Goal: Task Accomplishment & Management: Manage account settings

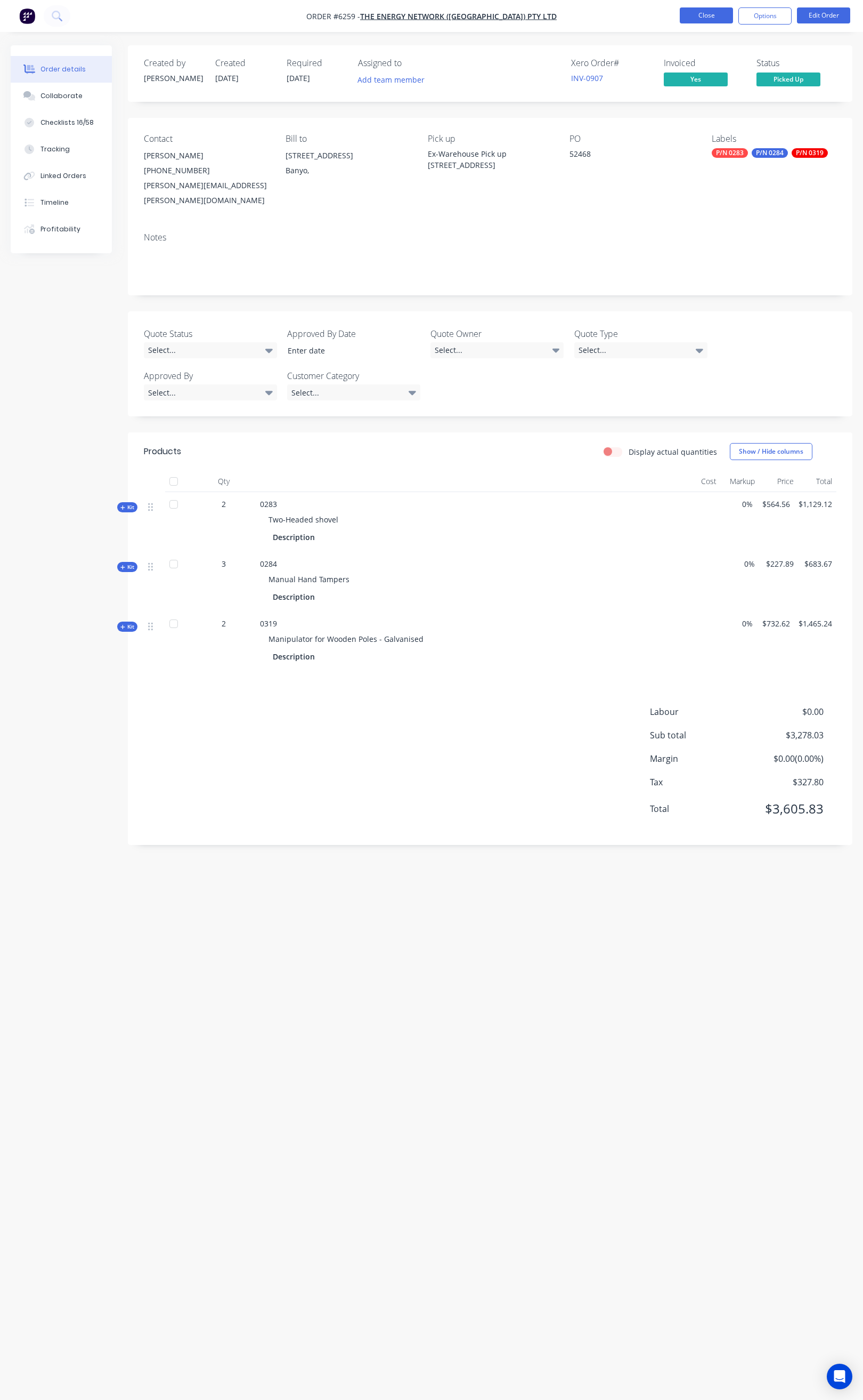
click at [702, 18] on button "Close" at bounding box center [706, 15] width 54 height 16
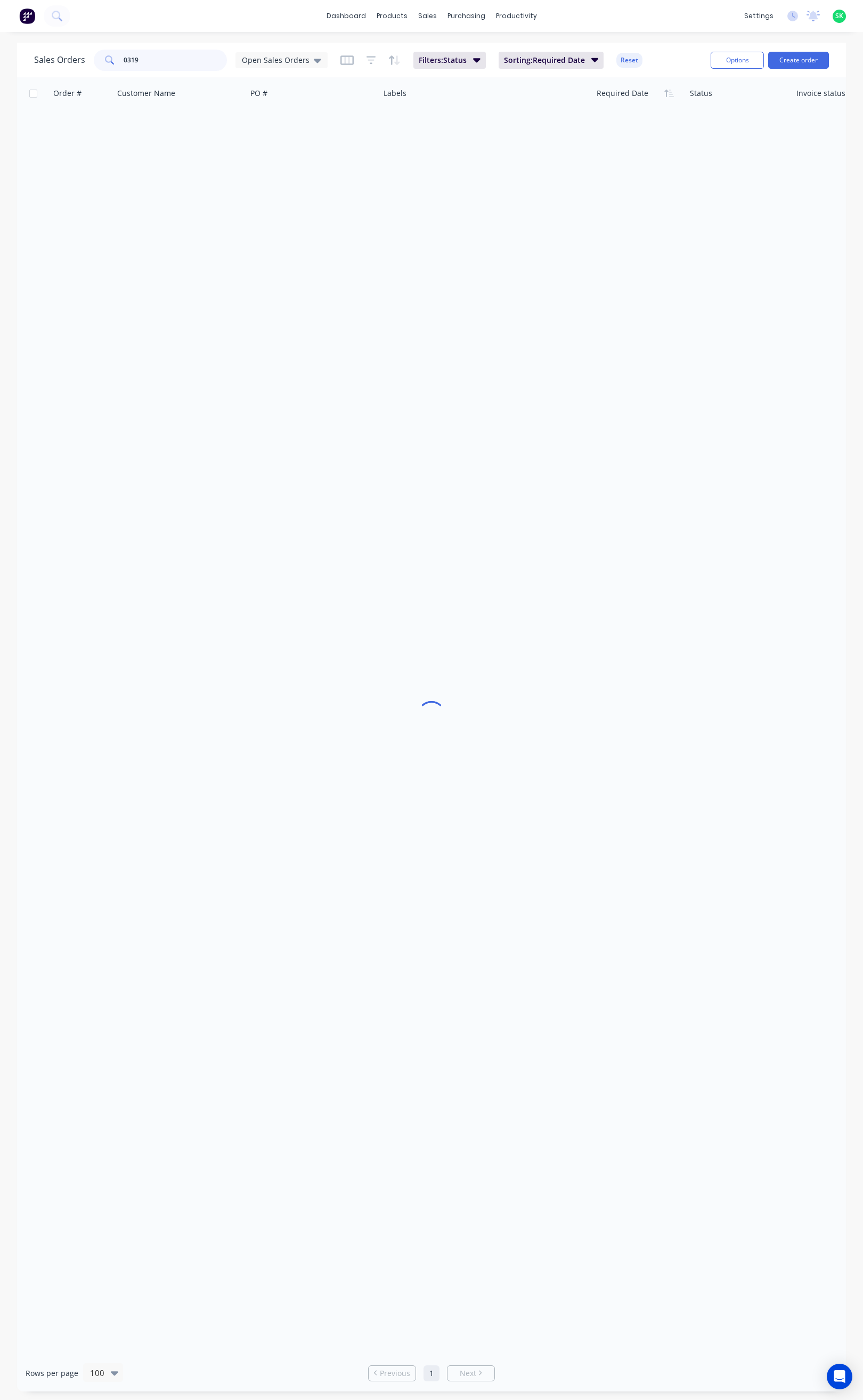
drag, startPoint x: 117, startPoint y: 59, endPoint x: 111, endPoint y: 60, distance: 6.1
click at [111, 60] on div "0319" at bounding box center [160, 60] width 133 height 21
click at [315, 56] on icon at bounding box center [317, 60] width 7 height 12
click at [272, 149] on button "None" at bounding box center [300, 151] width 122 height 12
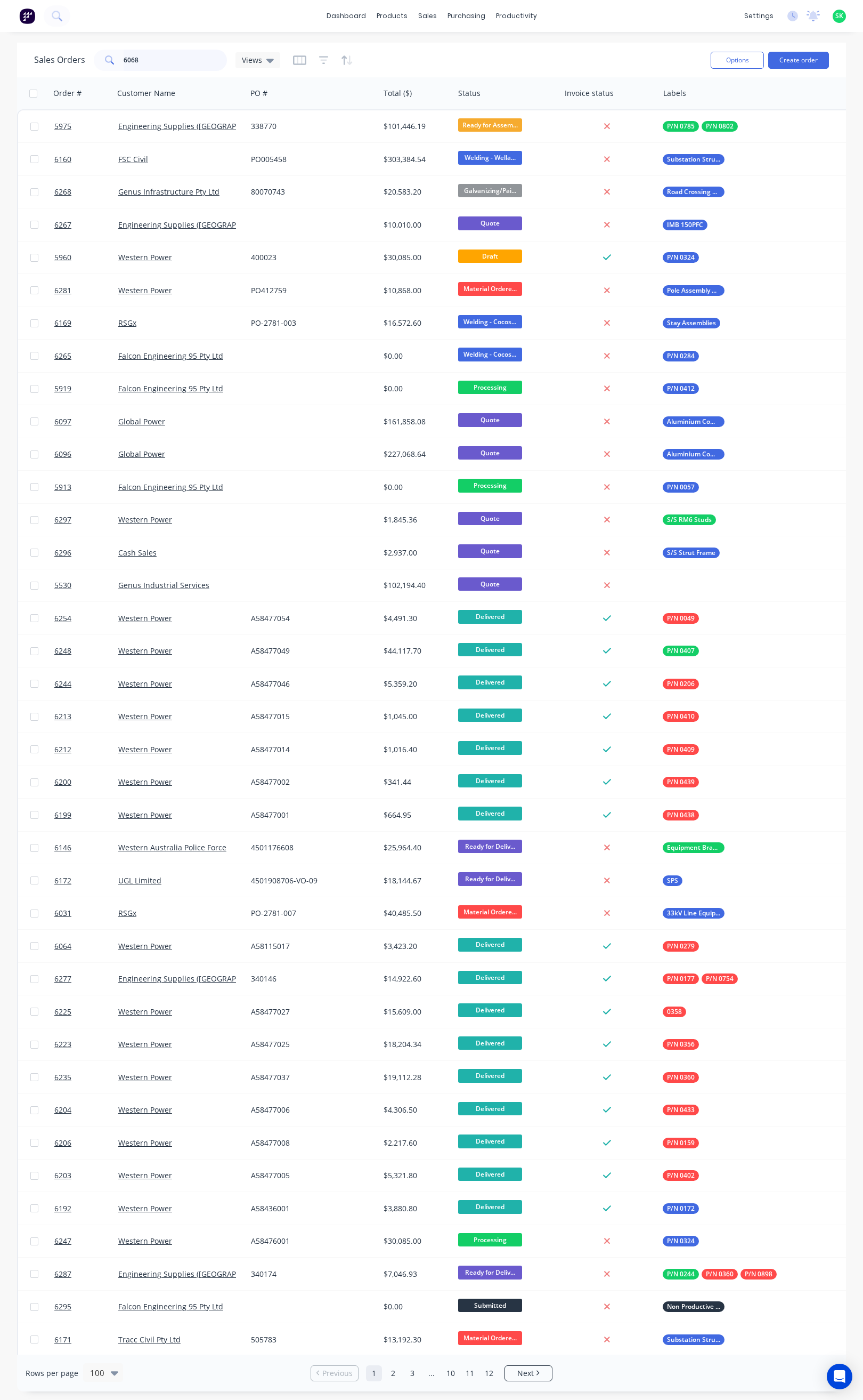
click at [151, 62] on input "6068" at bounding box center [175, 60] width 104 height 21
type input "6068"
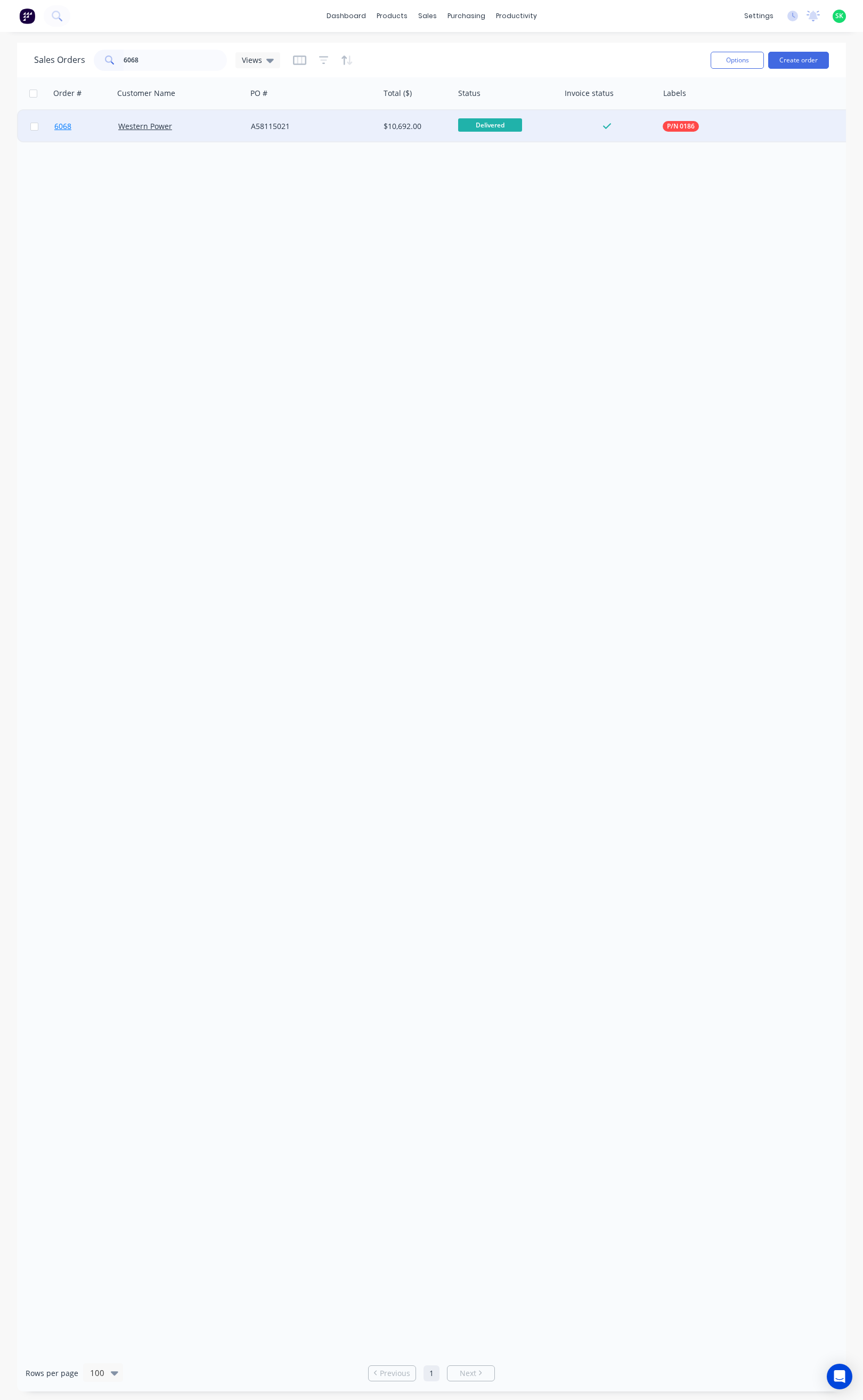
click at [56, 124] on span "6068" at bounding box center [62, 126] width 17 height 11
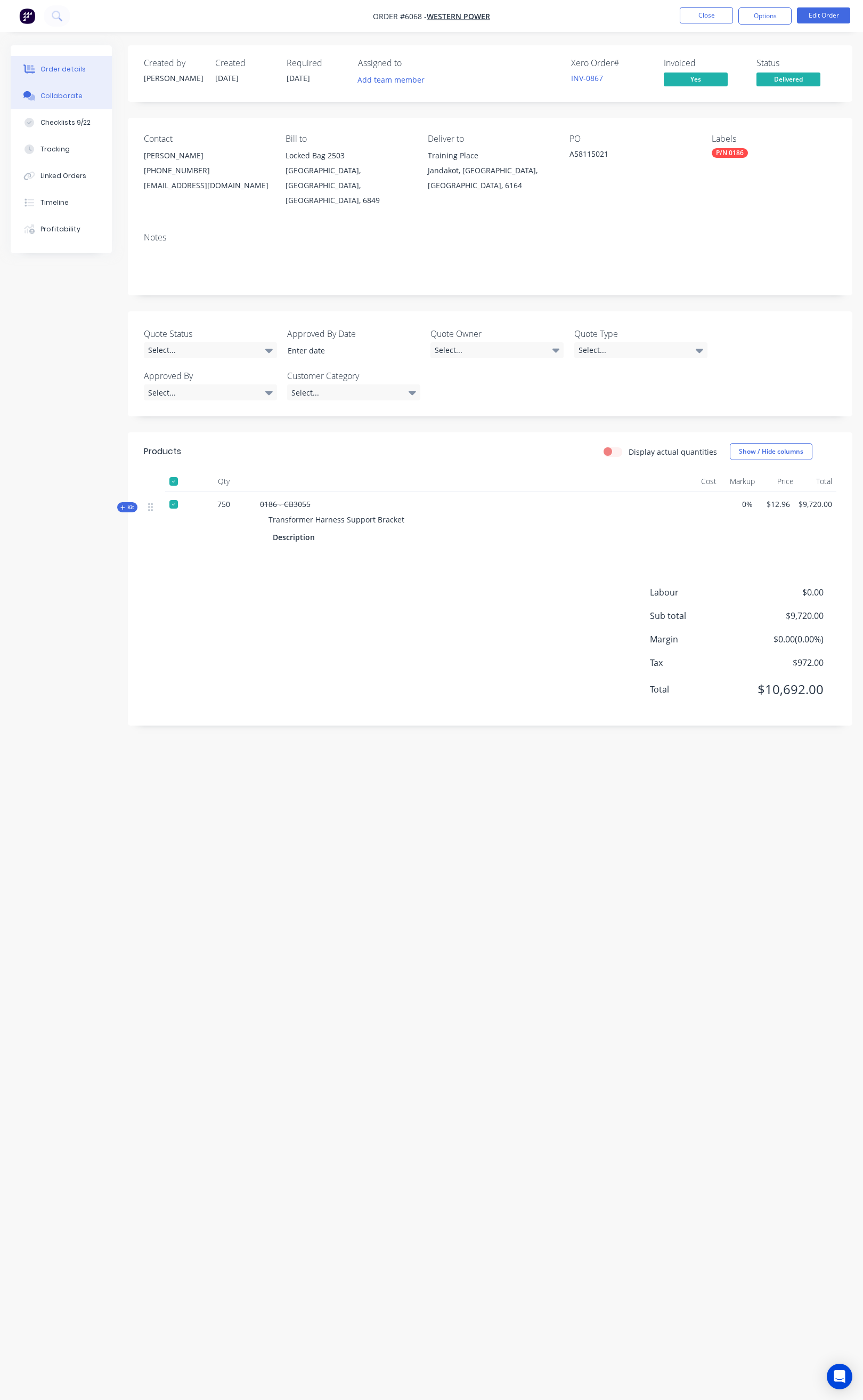
click at [70, 94] on div "Collaborate" at bounding box center [62, 96] width 42 height 9
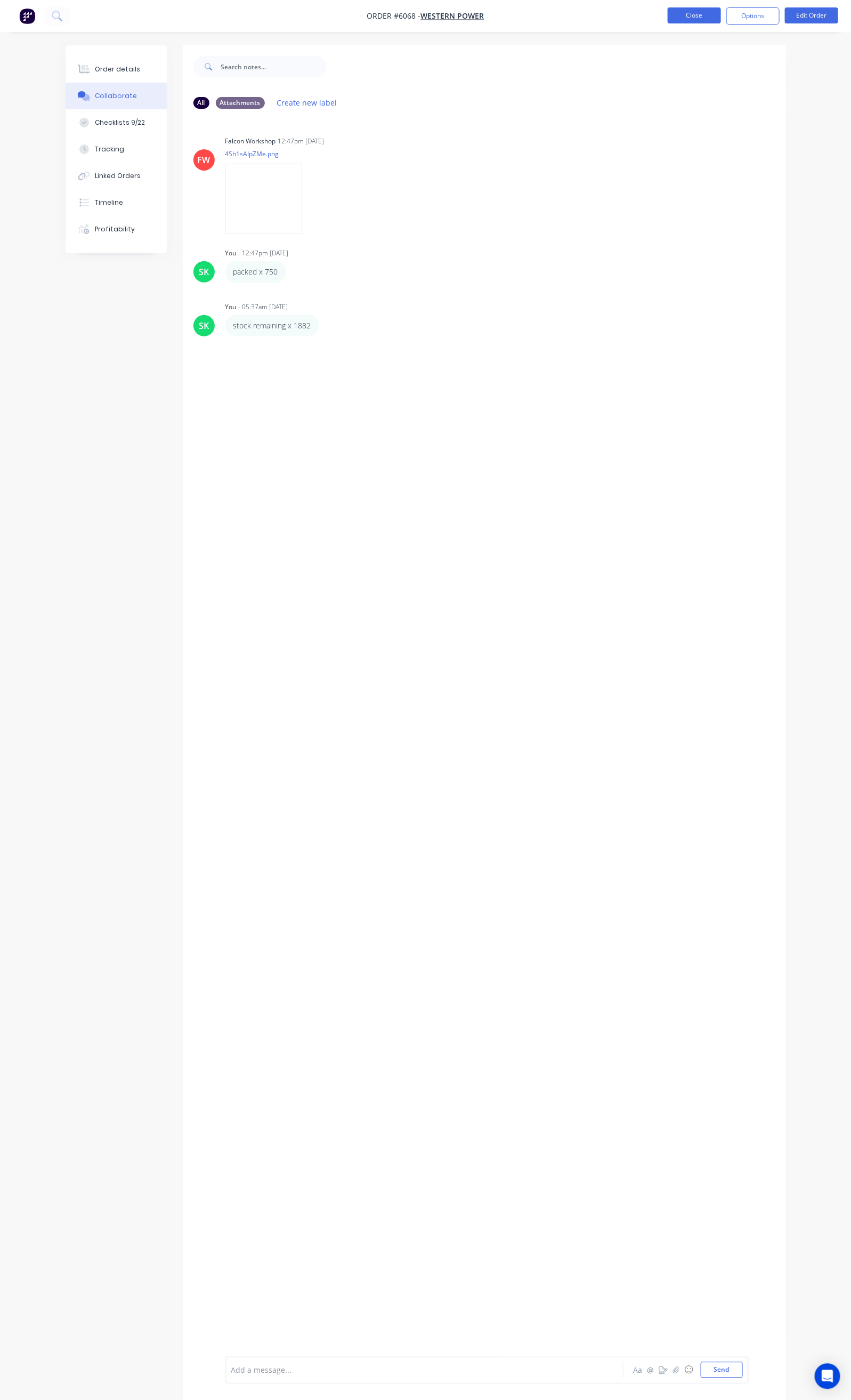
click at [696, 21] on button "Close" at bounding box center [694, 15] width 54 height 16
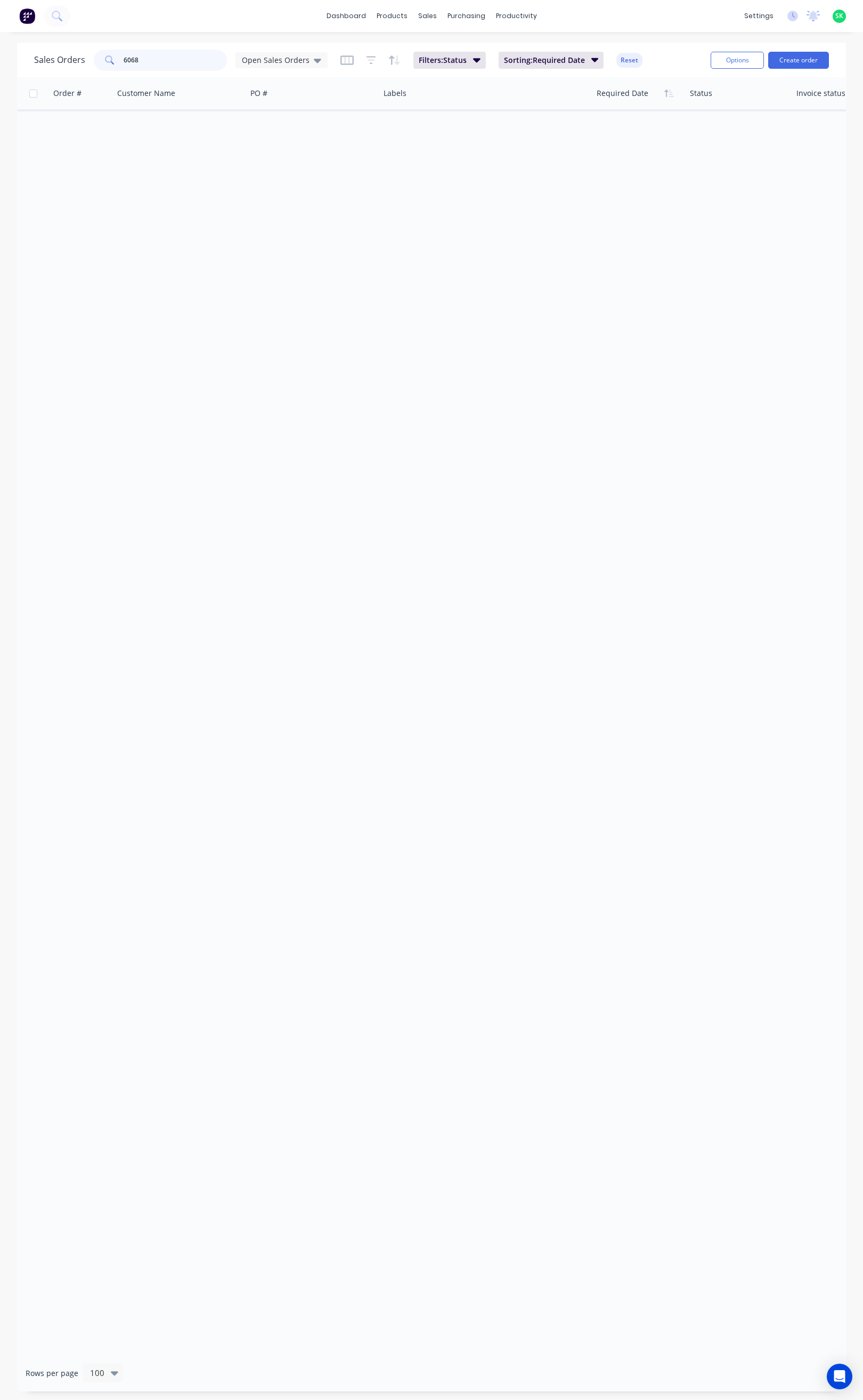
drag, startPoint x: 140, startPoint y: 62, endPoint x: 102, endPoint y: 66, distance: 38.2
click at [102, 66] on div "6068" at bounding box center [160, 60] width 133 height 21
click at [156, 59] on input "6068" at bounding box center [175, 60] width 104 height 21
type input "6"
click at [314, 60] on icon at bounding box center [317, 61] width 7 height 4
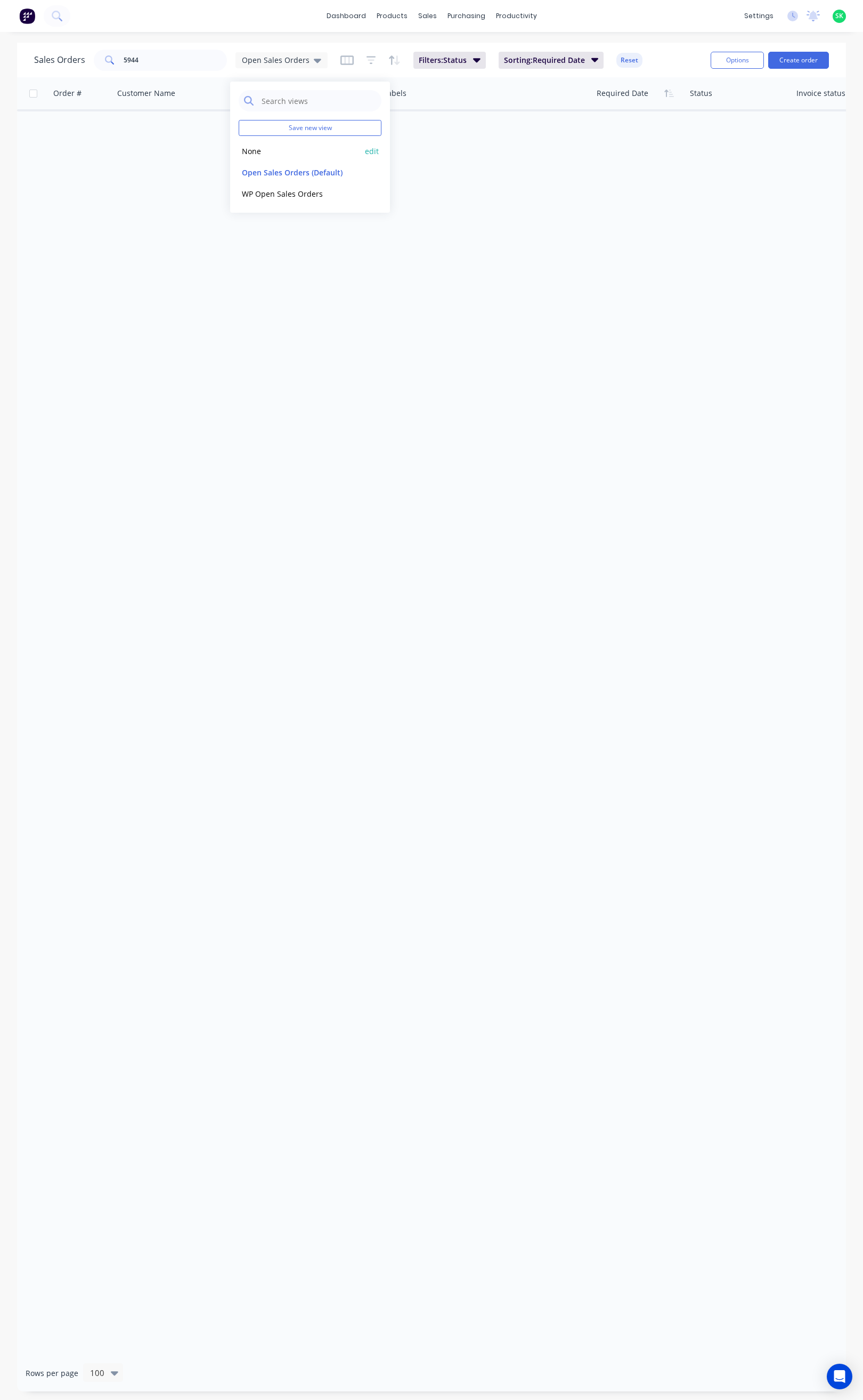
click at [263, 146] on button "None" at bounding box center [300, 151] width 122 height 12
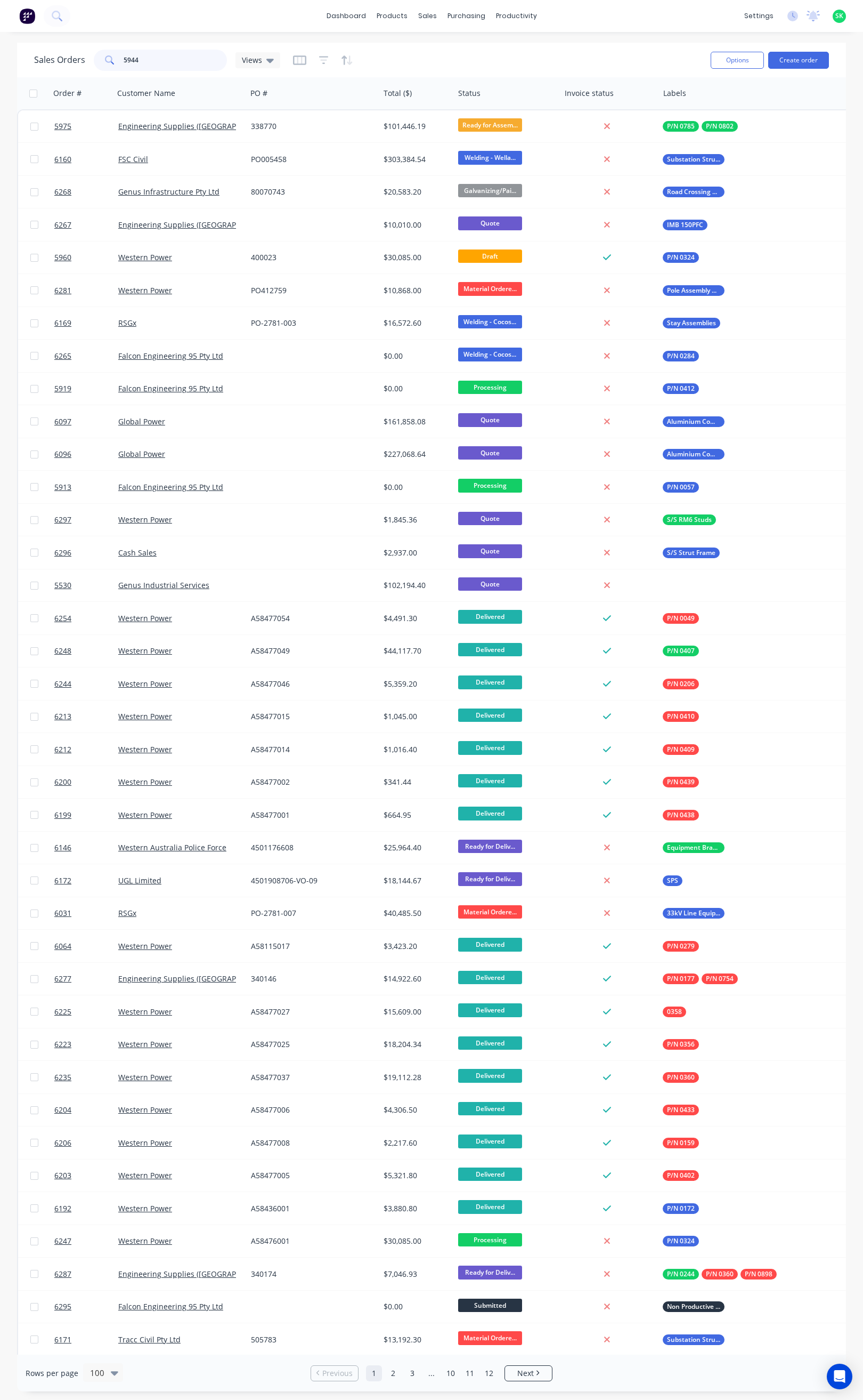
click at [147, 59] on input "5944" at bounding box center [175, 60] width 104 height 21
type input "5944"
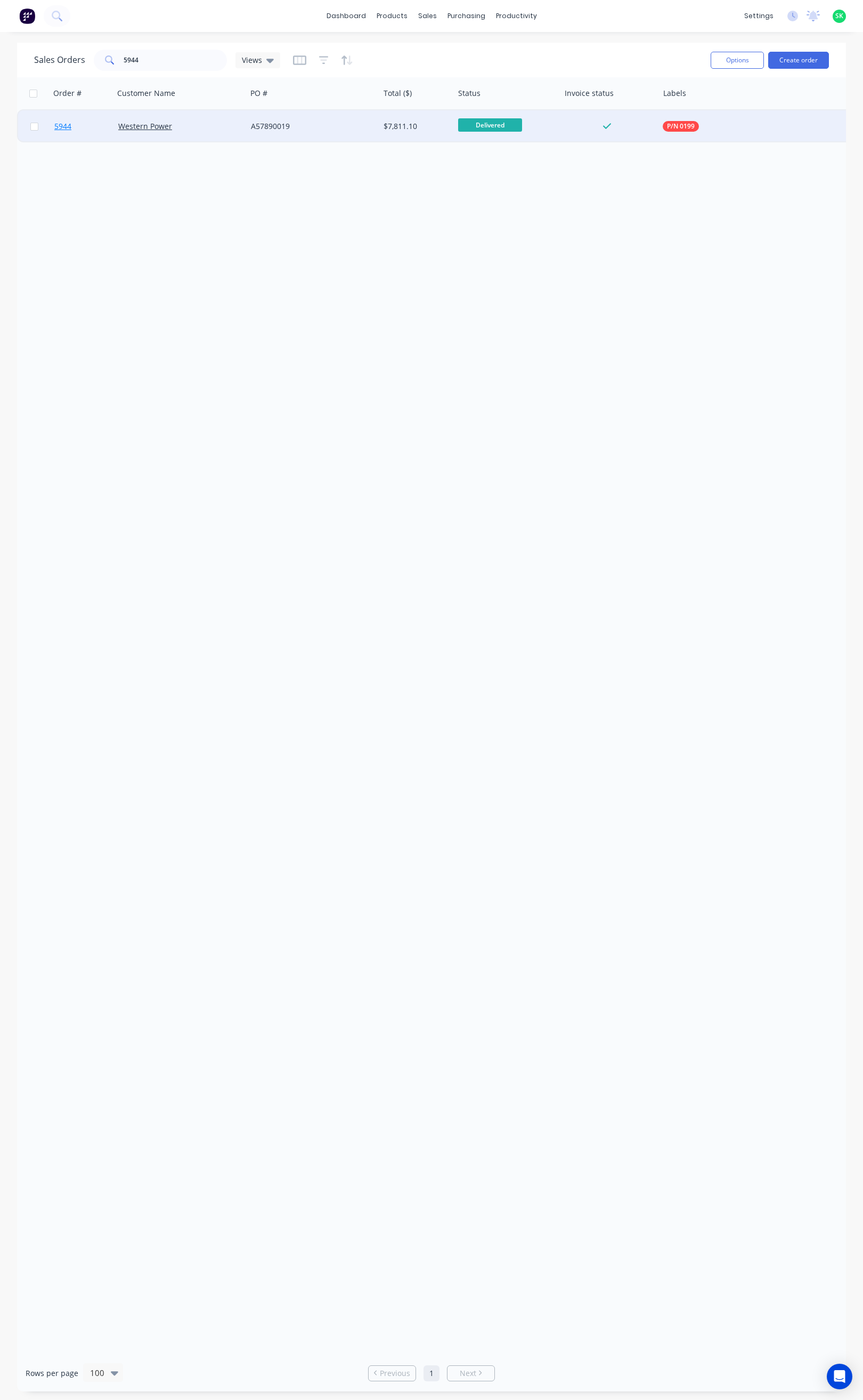
click at [62, 121] on span "5944" at bounding box center [62, 126] width 17 height 11
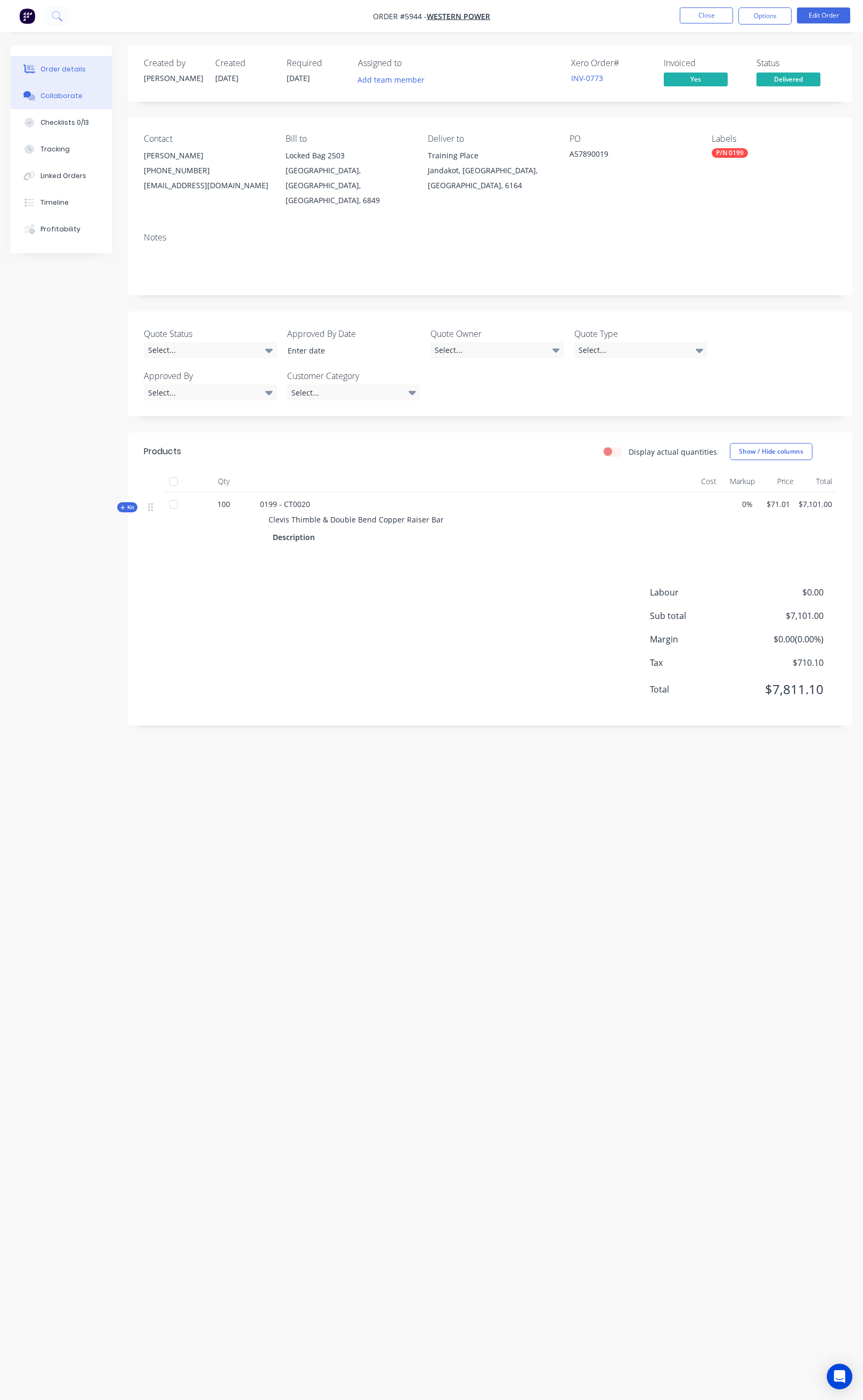
click at [77, 98] on div "Collaborate" at bounding box center [62, 96] width 42 height 9
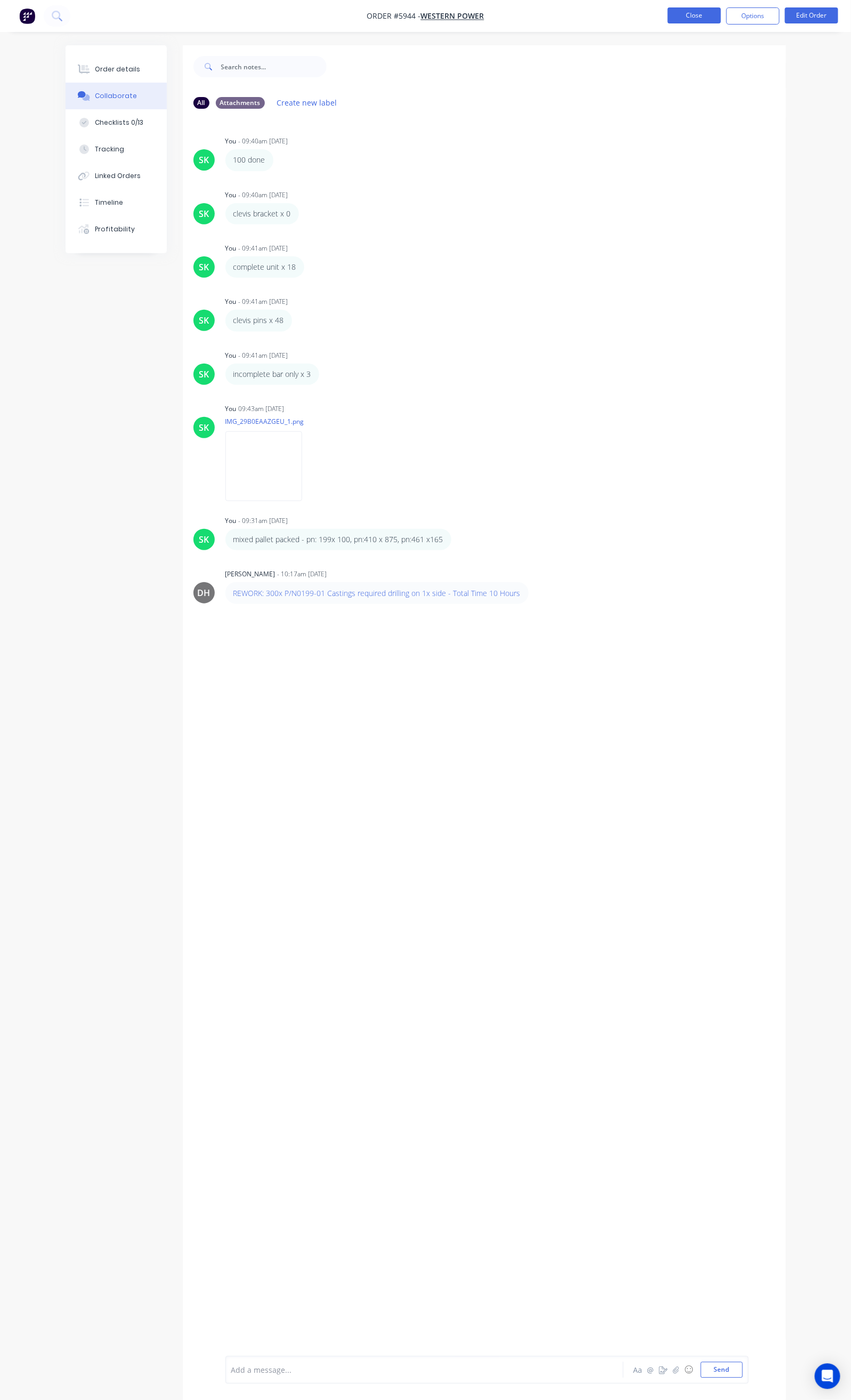
click at [699, 15] on button "Close" at bounding box center [694, 15] width 54 height 16
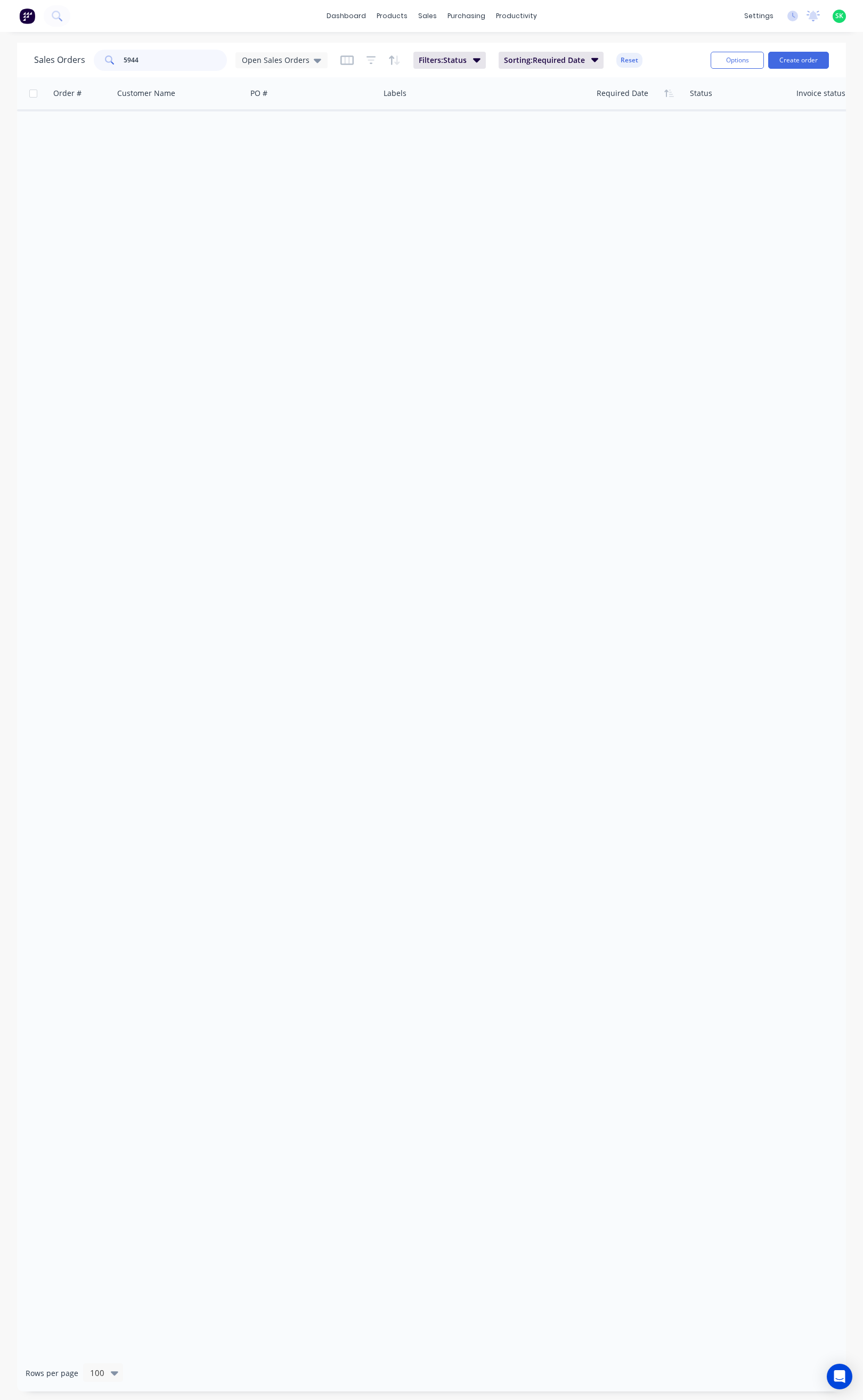
drag, startPoint x: 142, startPoint y: 60, endPoint x: 112, endPoint y: 66, distance: 30.6
click at [112, 64] on div "5944" at bounding box center [160, 60] width 133 height 21
drag, startPoint x: 314, startPoint y: 58, endPoint x: 313, endPoint y: 64, distance: 6.1
click at [314, 59] on icon at bounding box center [317, 60] width 7 height 12
click at [274, 153] on button "None" at bounding box center [300, 151] width 122 height 12
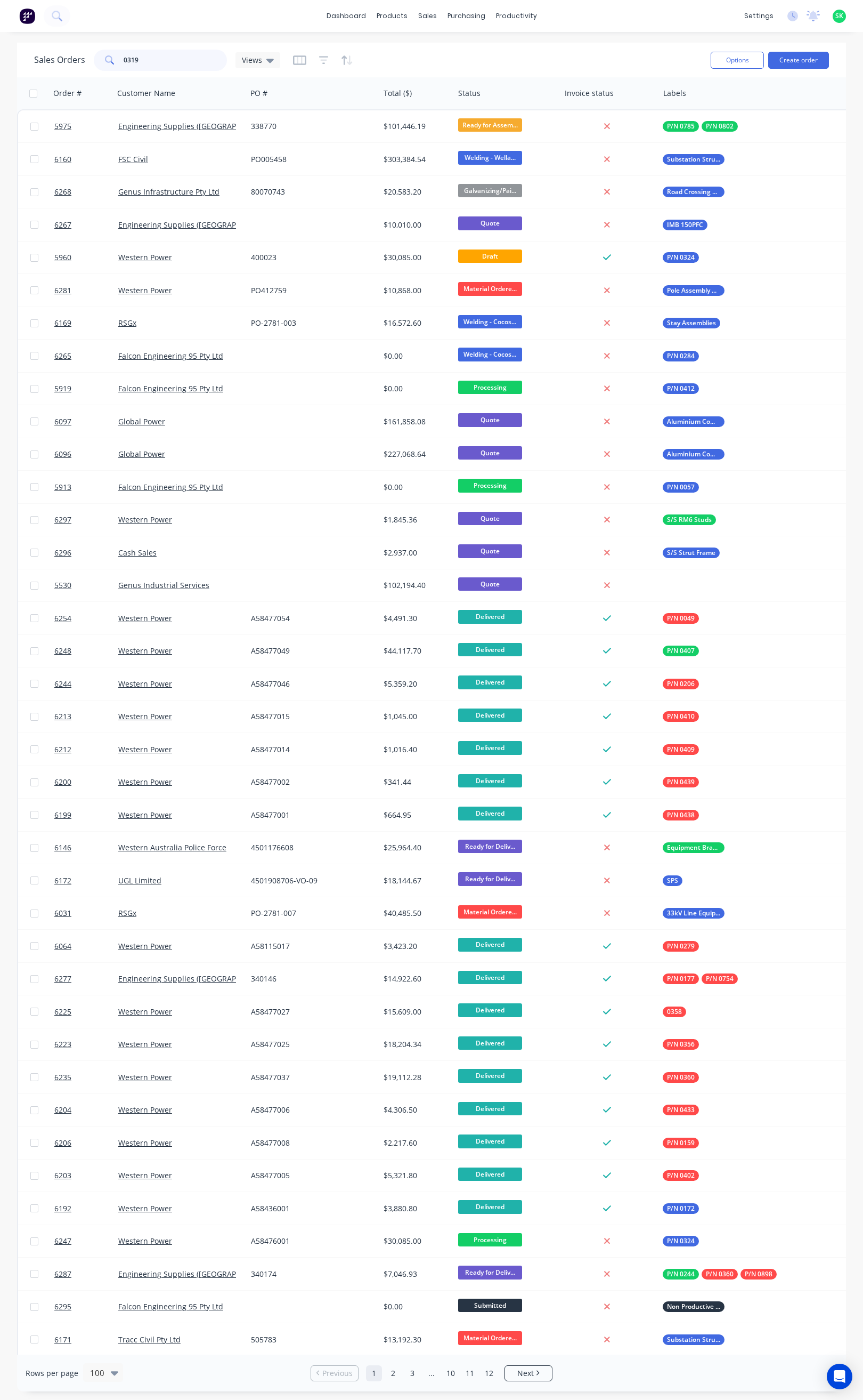
click at [145, 61] on input "0319" at bounding box center [175, 60] width 104 height 21
type input "0319"
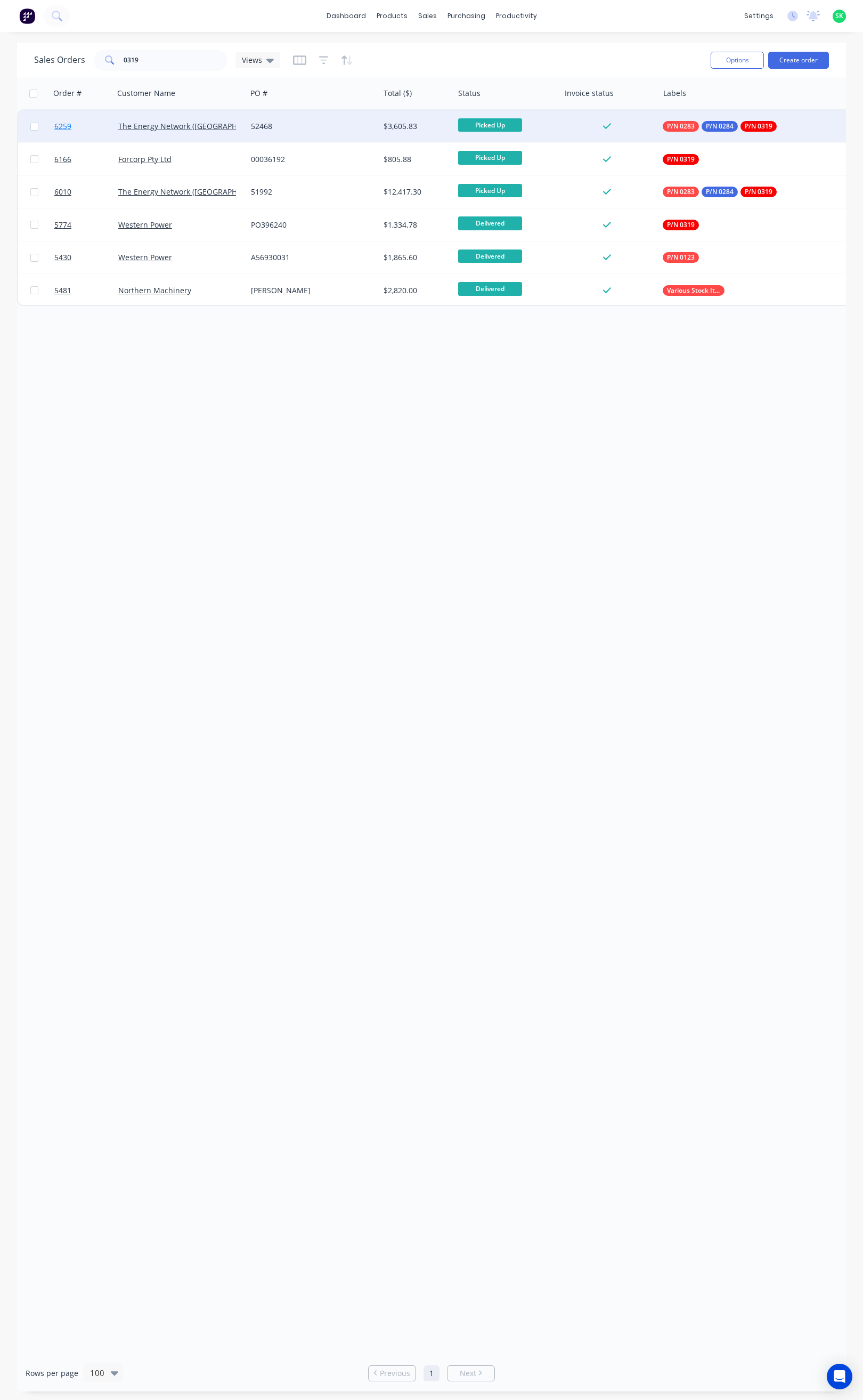
click at [58, 121] on span "6259" at bounding box center [62, 126] width 17 height 11
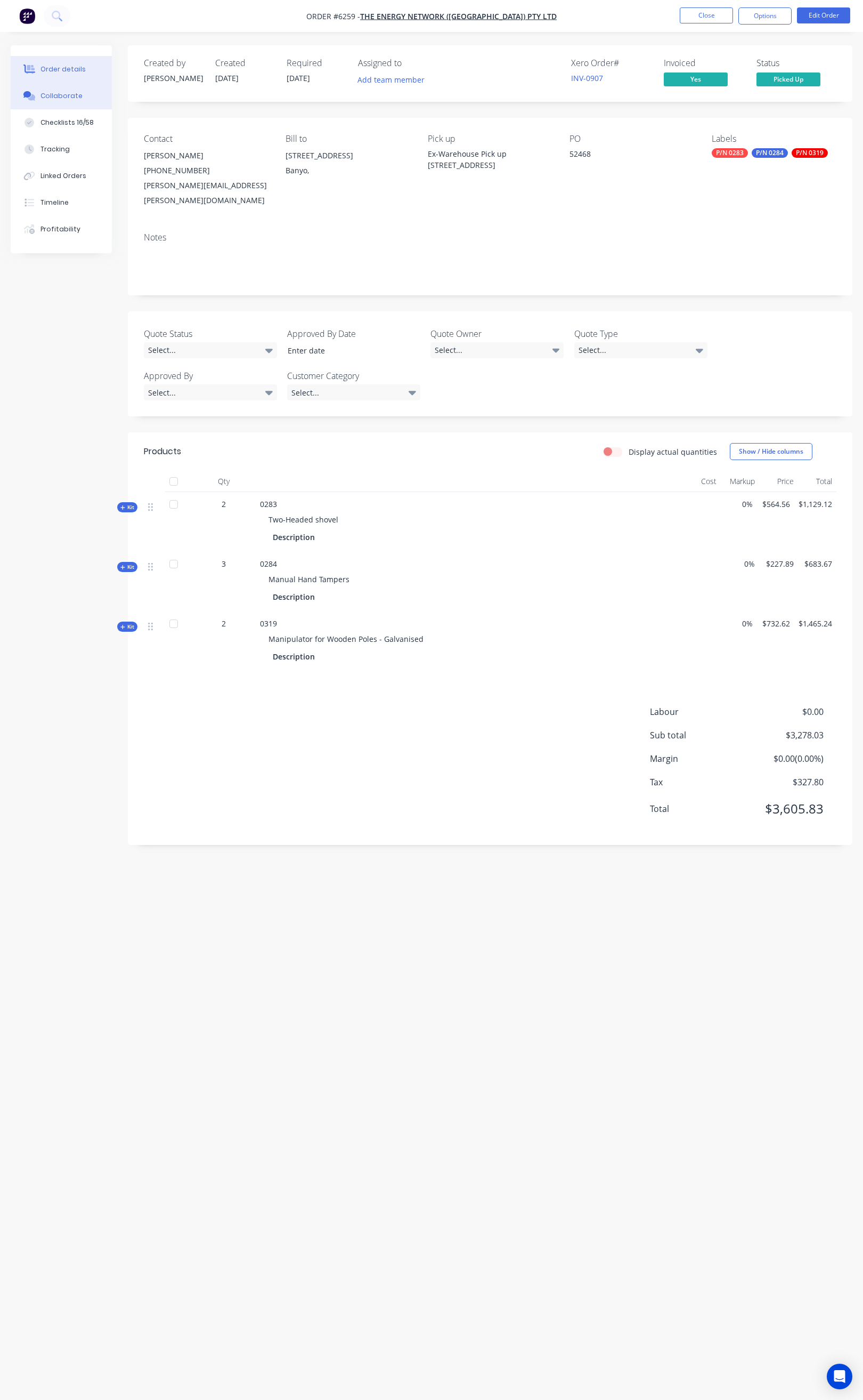
click at [68, 91] on div "Collaborate" at bounding box center [62, 96] width 42 height 9
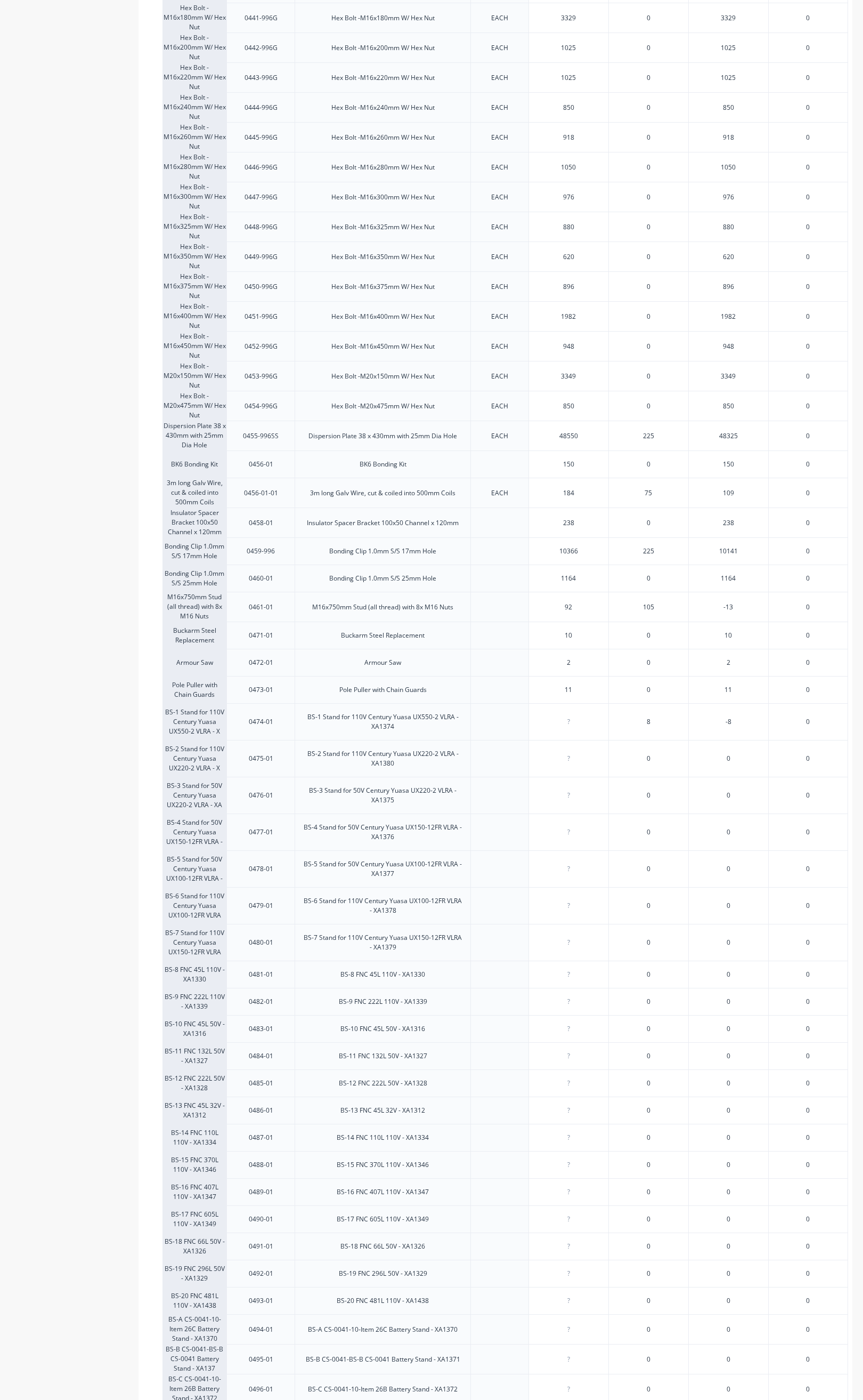
scroll to position [1673, 0]
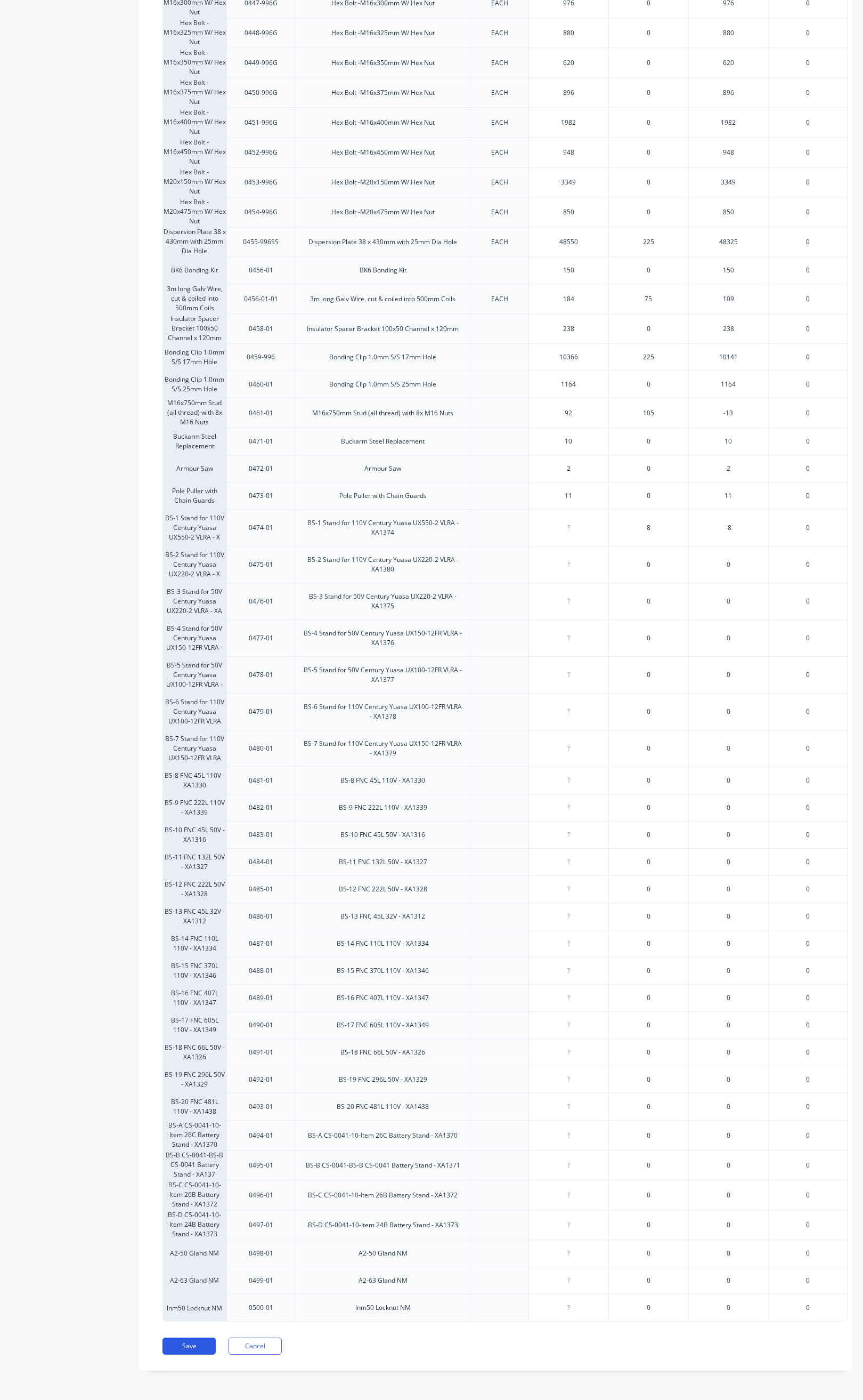
click at [206, 1343] on button "Save" at bounding box center [189, 1346] width 54 height 17
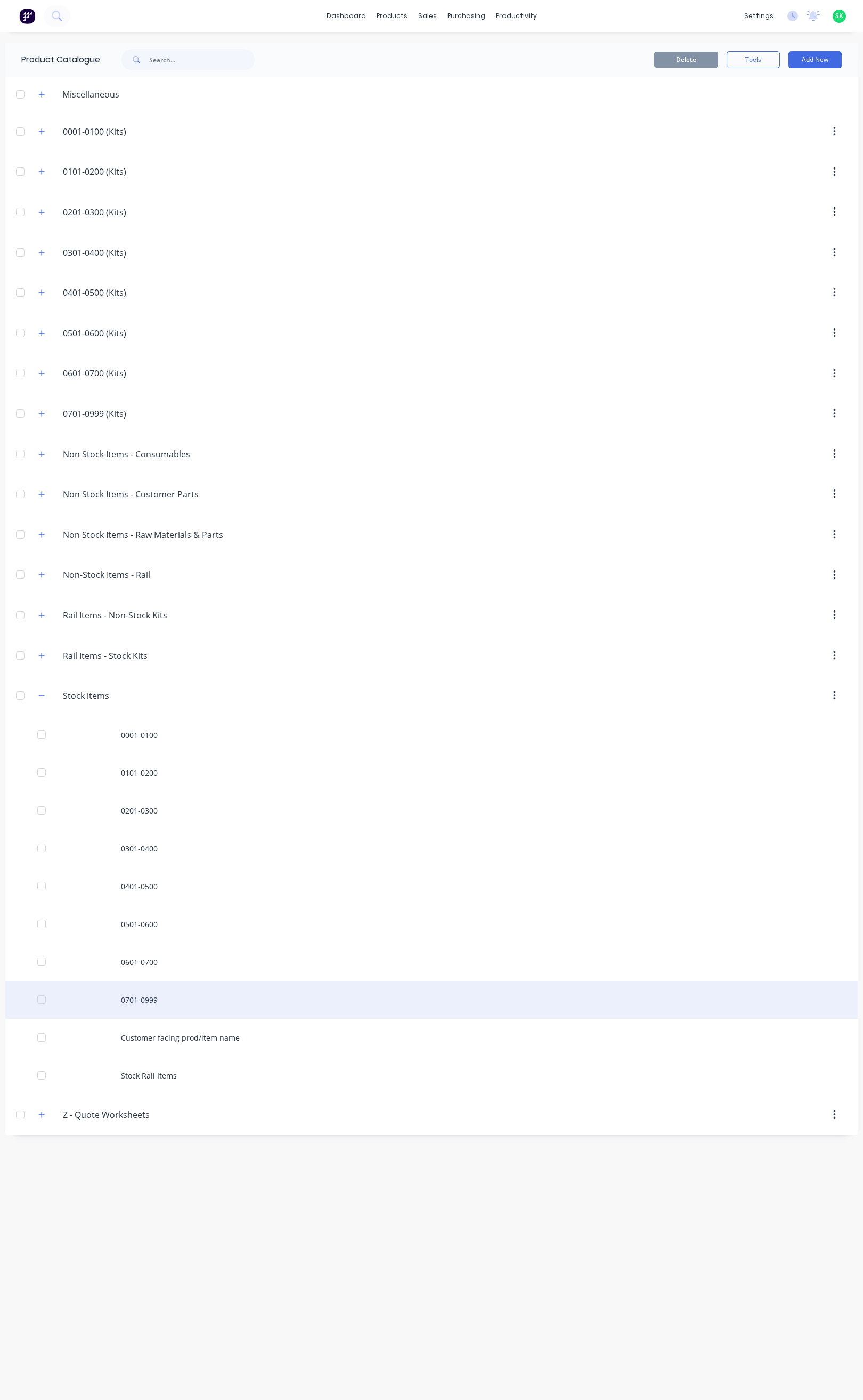
click at [140, 1008] on div "0701-0999" at bounding box center [432, 1000] width 853 height 38
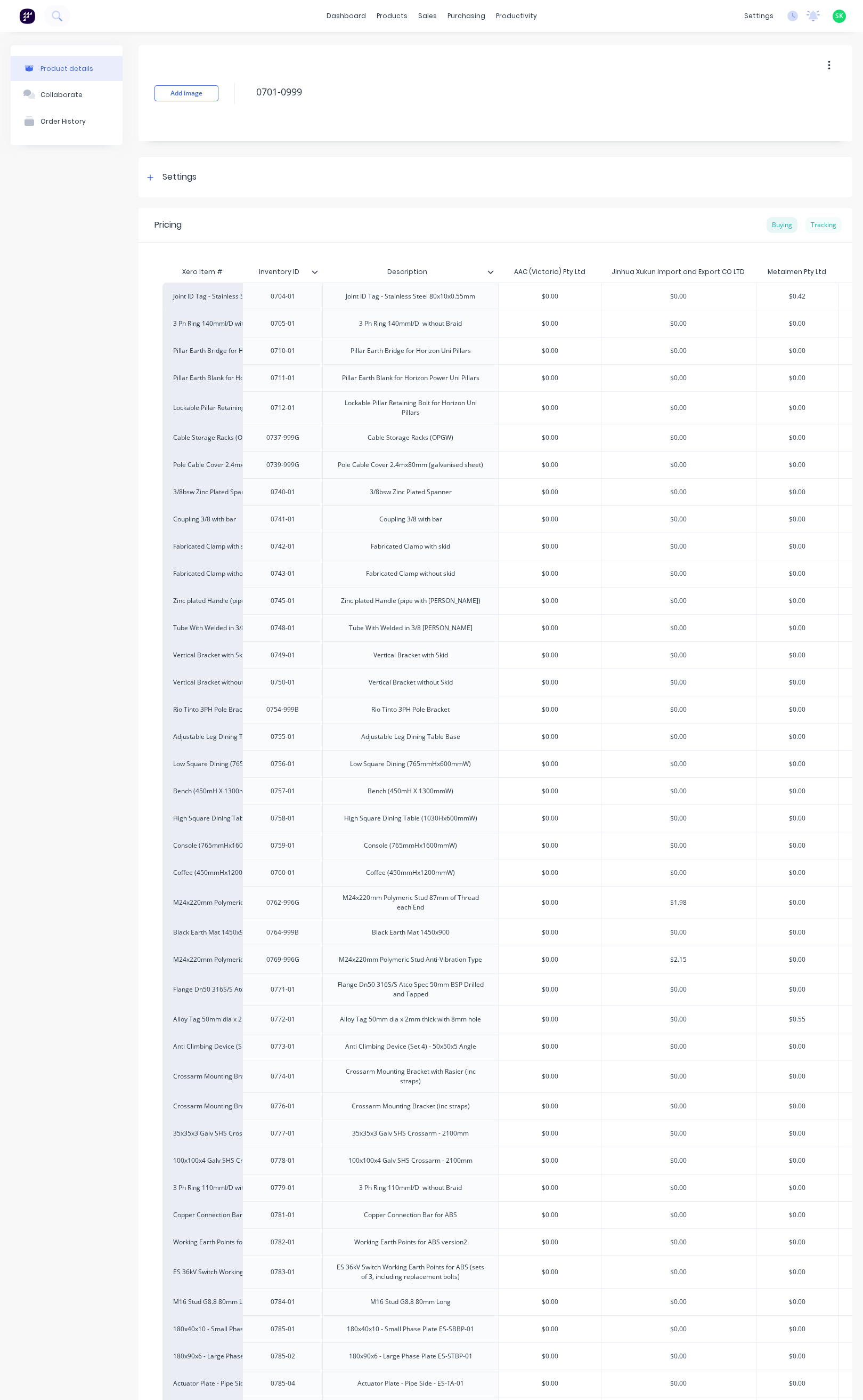
click at [811, 226] on div "Tracking" at bounding box center [824, 225] width 36 height 16
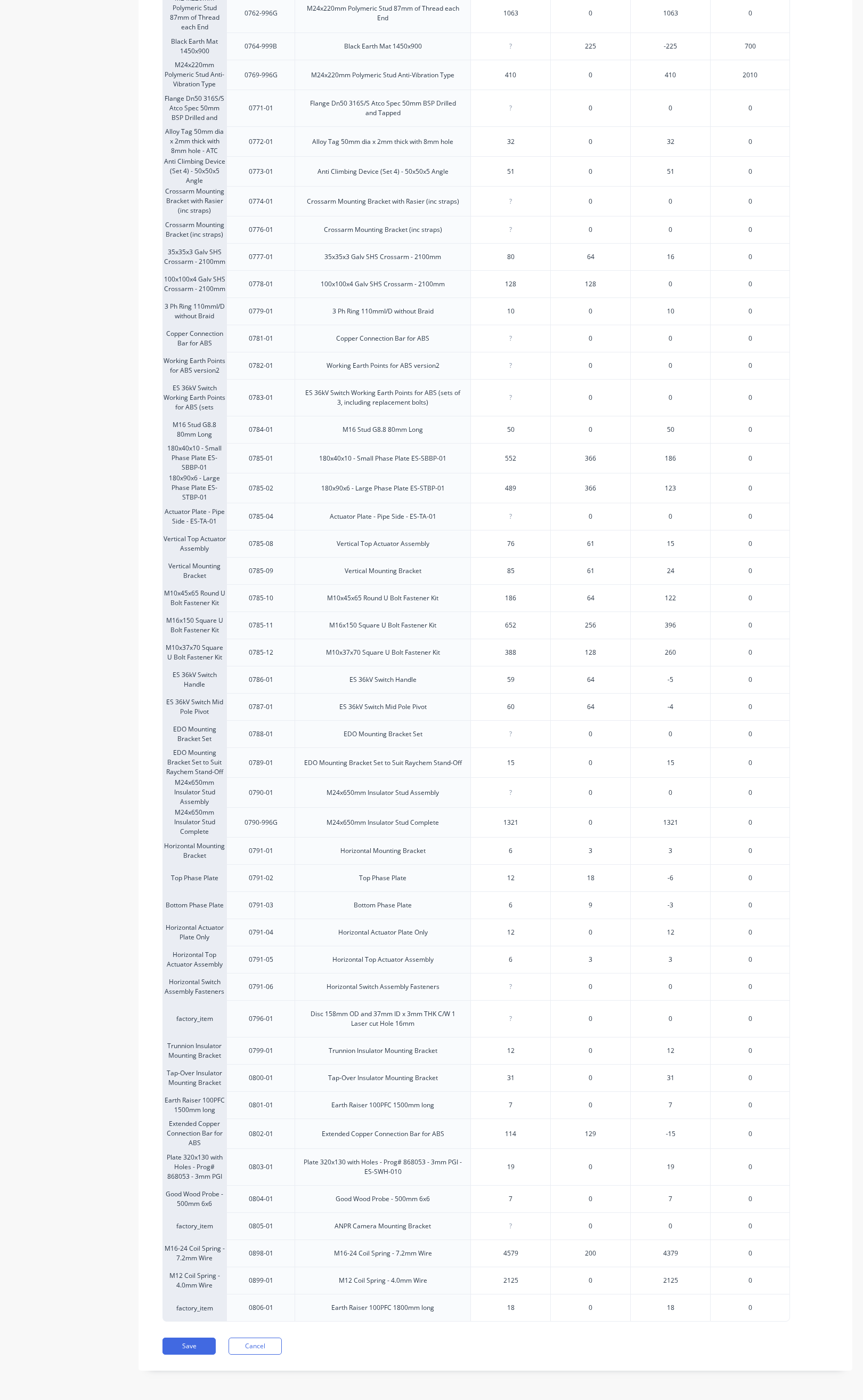
scroll to position [936, 0]
click at [184, 1340] on button "Save" at bounding box center [189, 1346] width 54 height 17
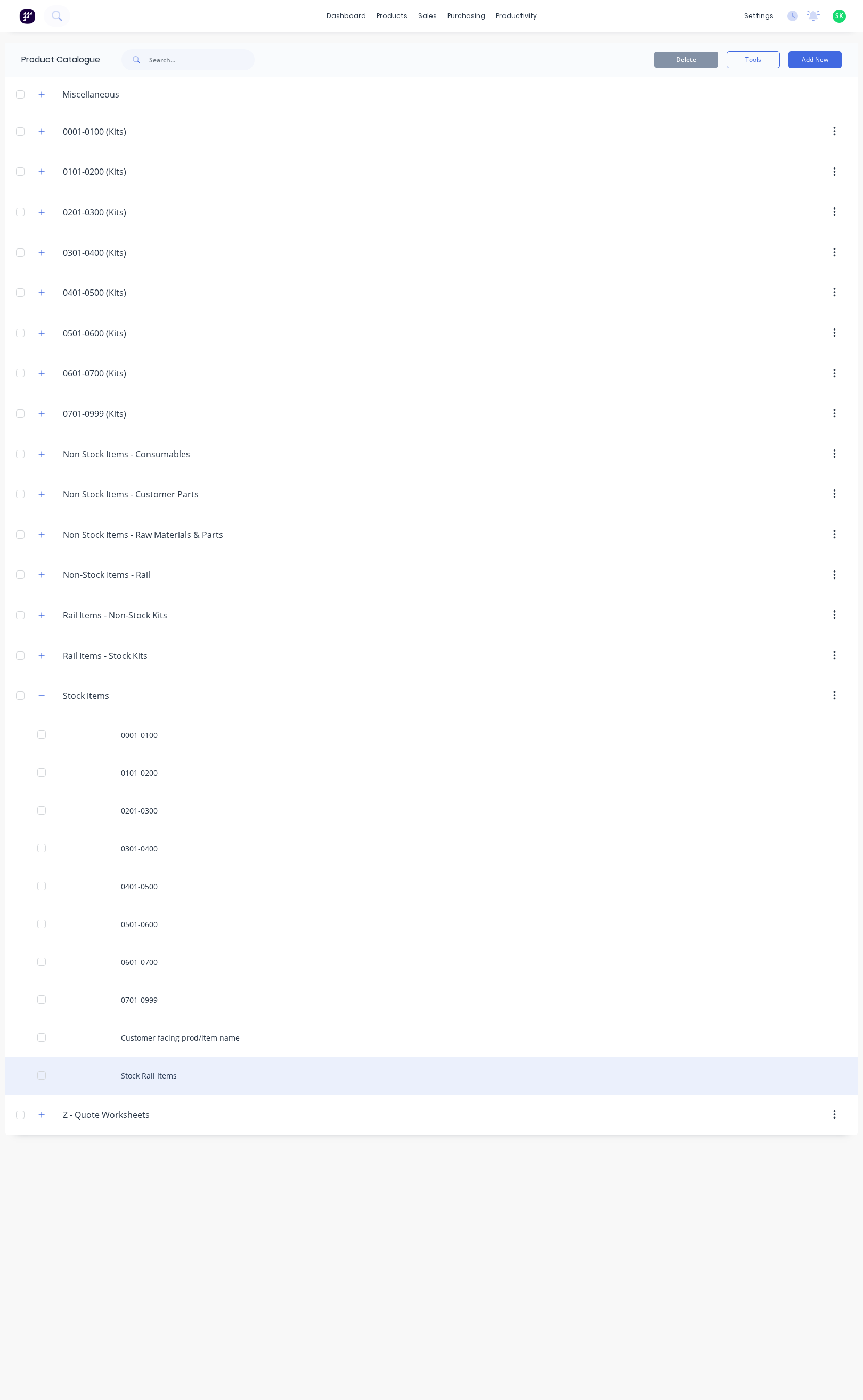
click at [43, 1083] on div at bounding box center [41, 1075] width 21 height 21
click at [33, 1086] on div at bounding box center [41, 1075] width 21 height 21
click at [145, 1083] on div "Stock Rail Items" at bounding box center [432, 1075] width 853 height 38
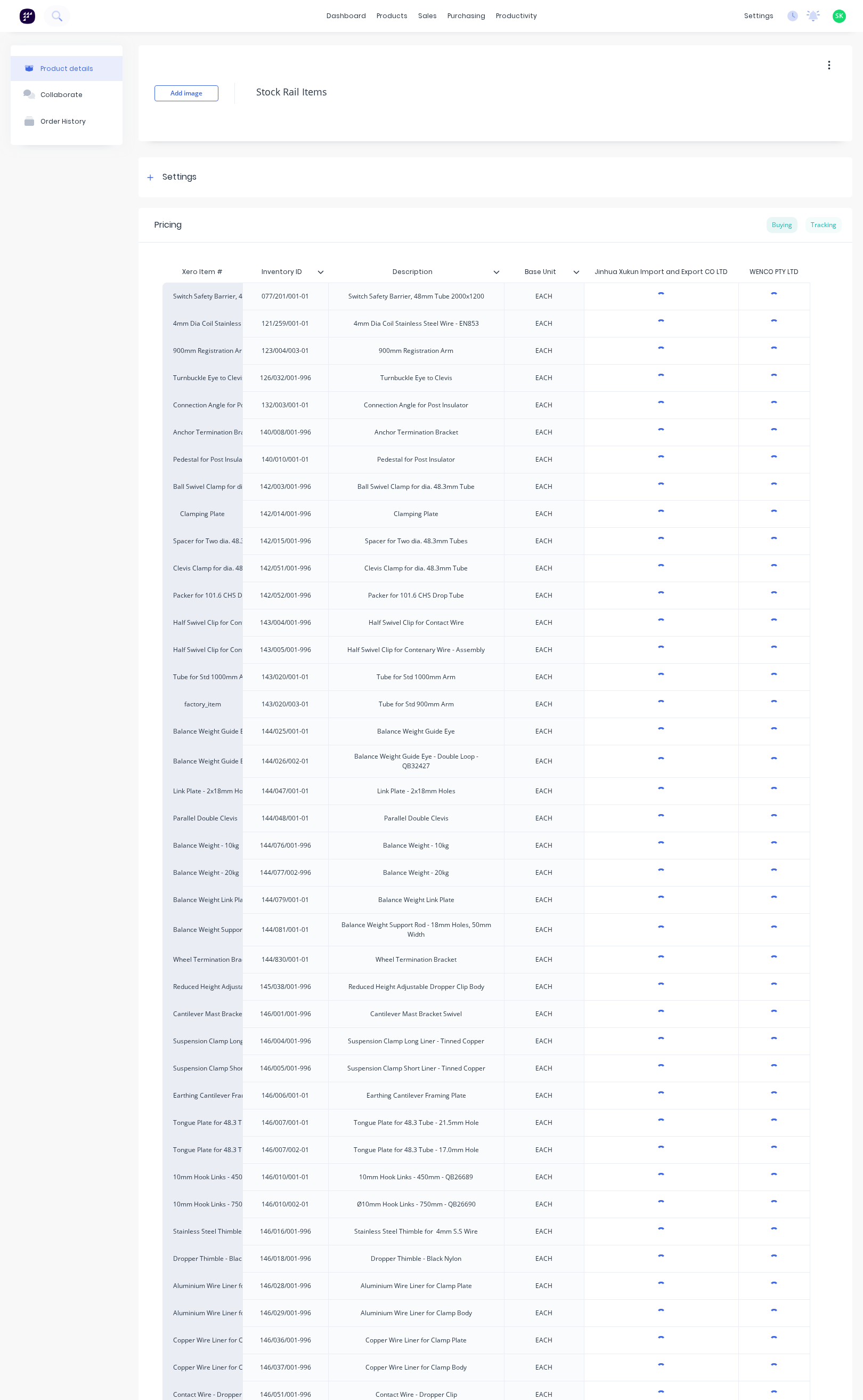
click at [809, 222] on div "Tracking" at bounding box center [824, 225] width 36 height 16
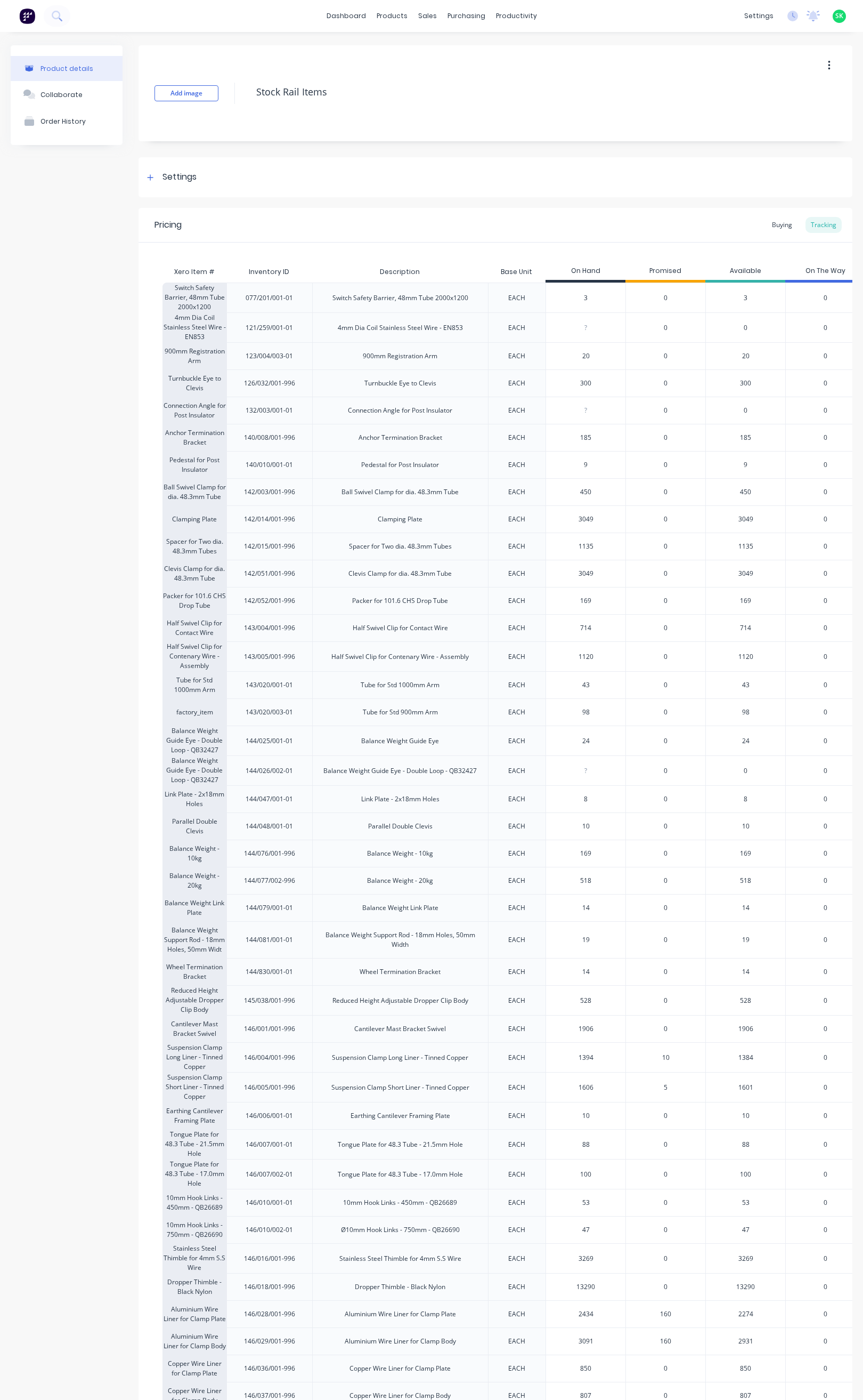
type textarea "x"
type input "14"
click at [596, 913] on input "14" at bounding box center [585, 907] width 80 height 9
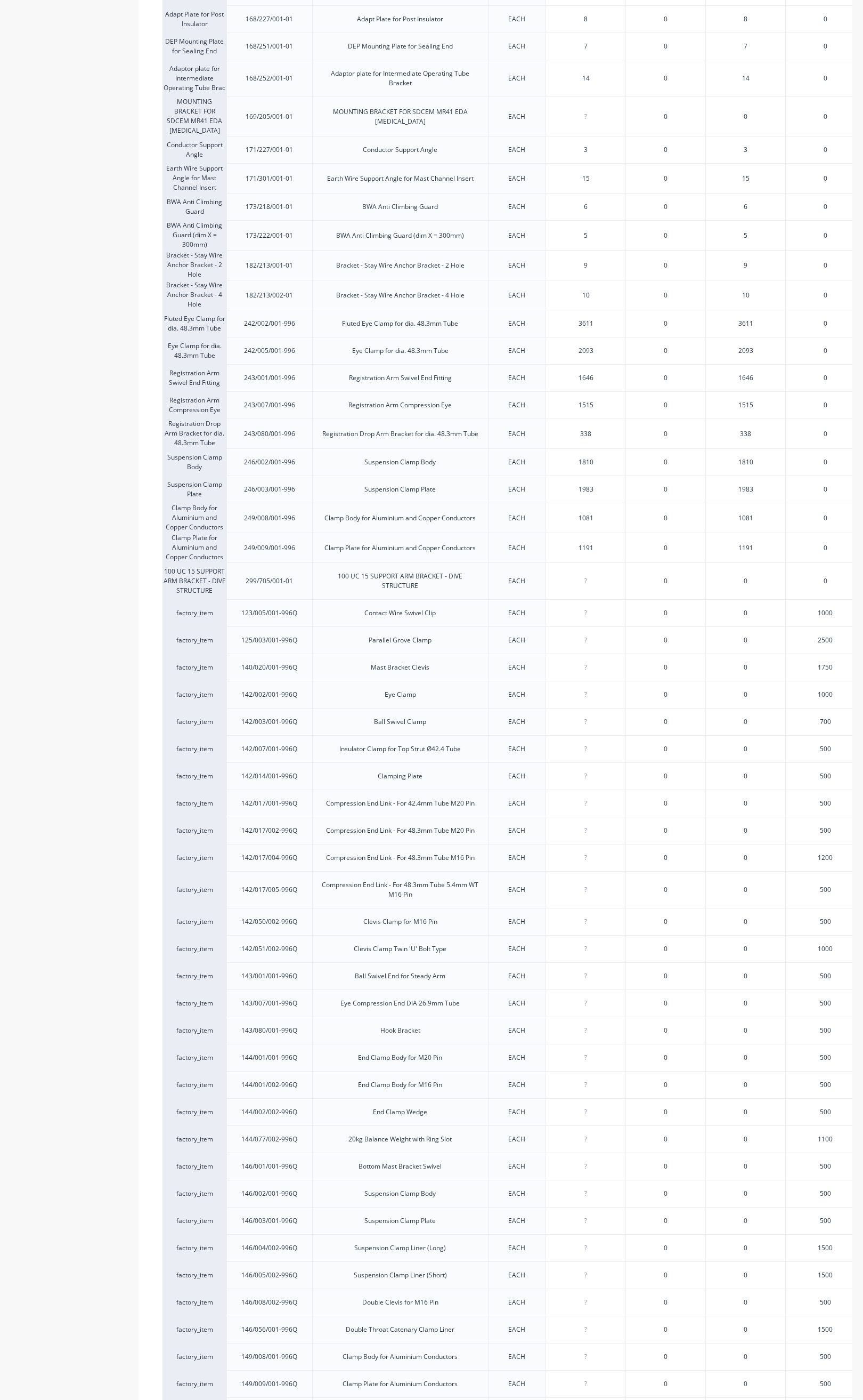
scroll to position [2220, 0]
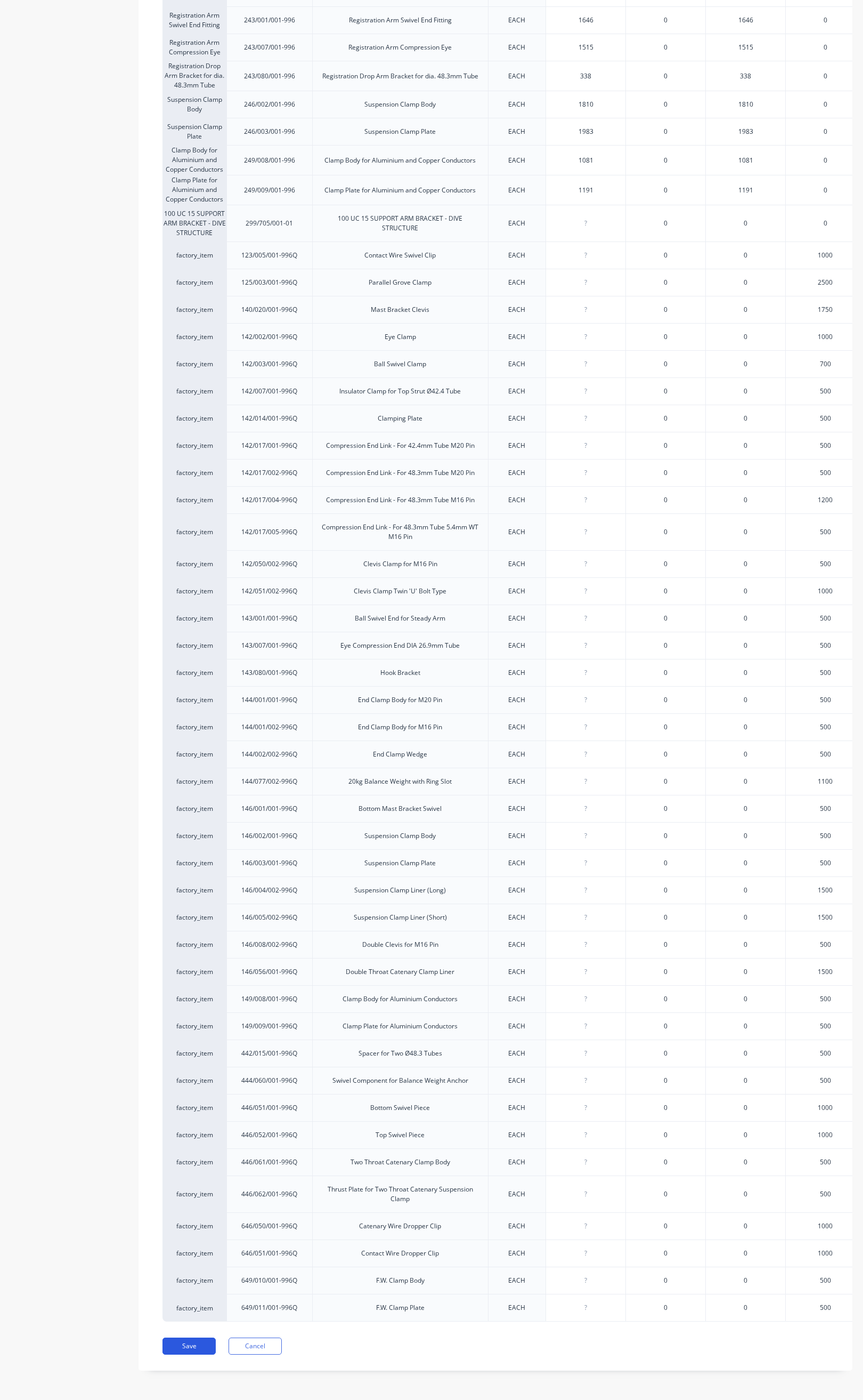
click at [193, 1342] on button "Save" at bounding box center [189, 1346] width 54 height 17
type textarea "x"
